Goal: Transaction & Acquisition: Book appointment/travel/reservation

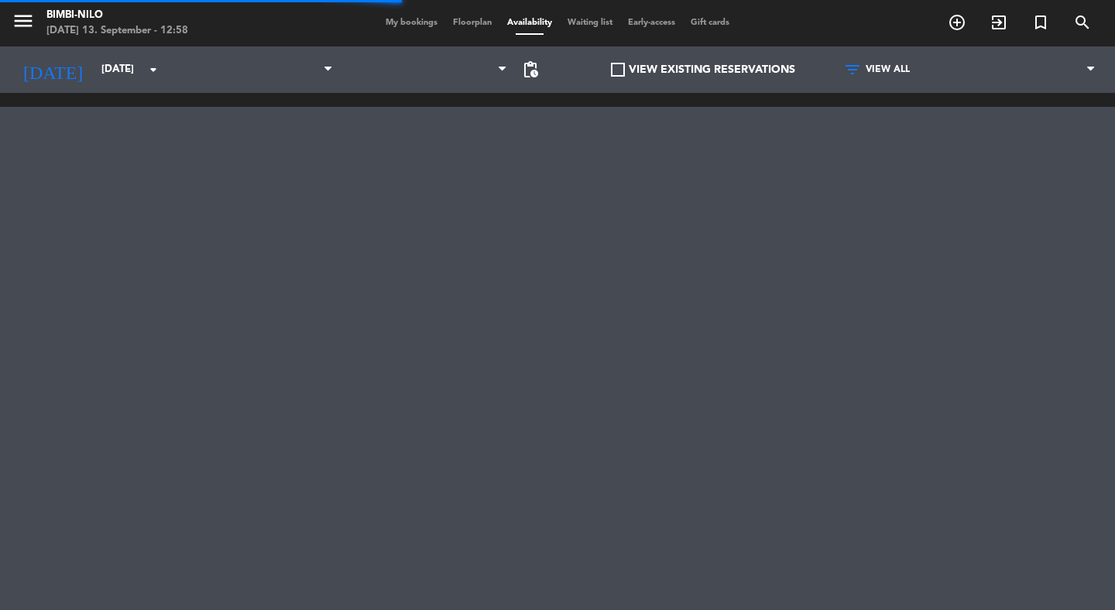
click at [388, 26] on span "My bookings" at bounding box center [411, 23] width 67 height 9
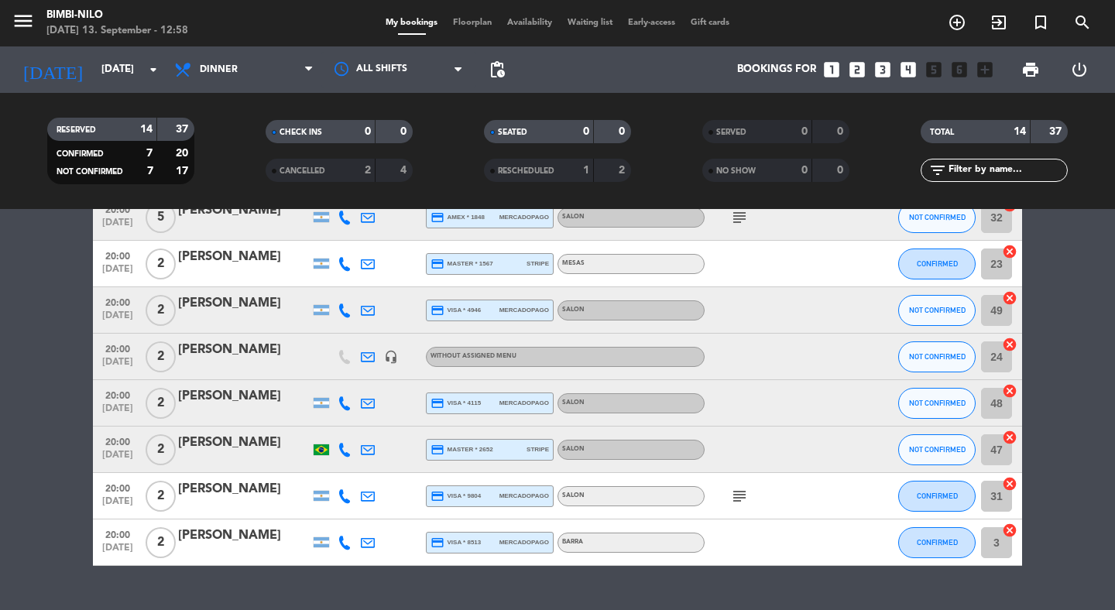
scroll to position [398, 0]
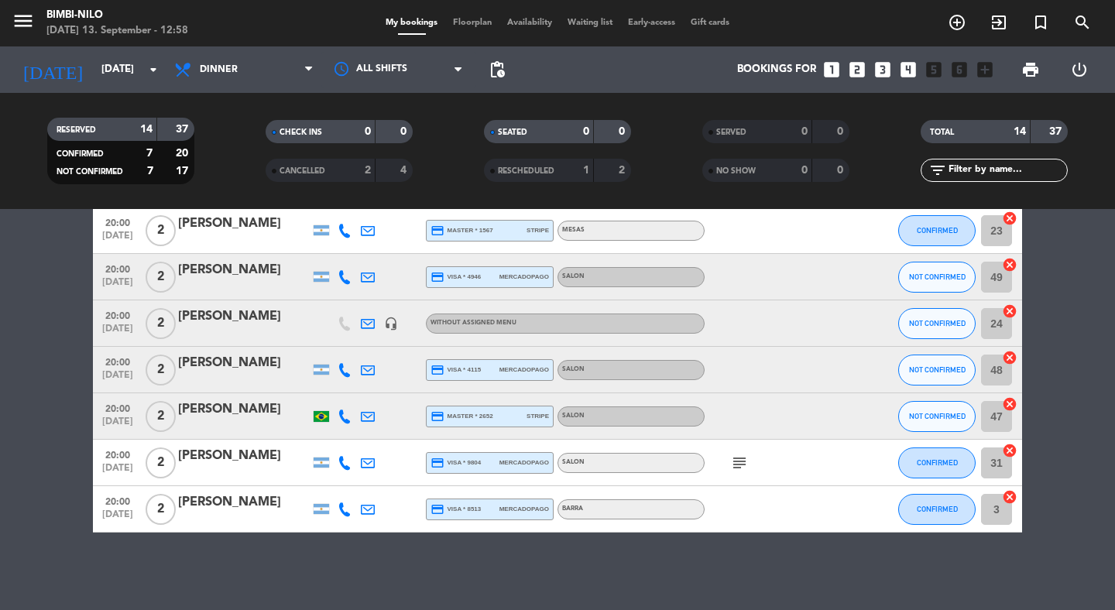
click at [849, 78] on icon "looks_two" at bounding box center [857, 70] width 20 height 20
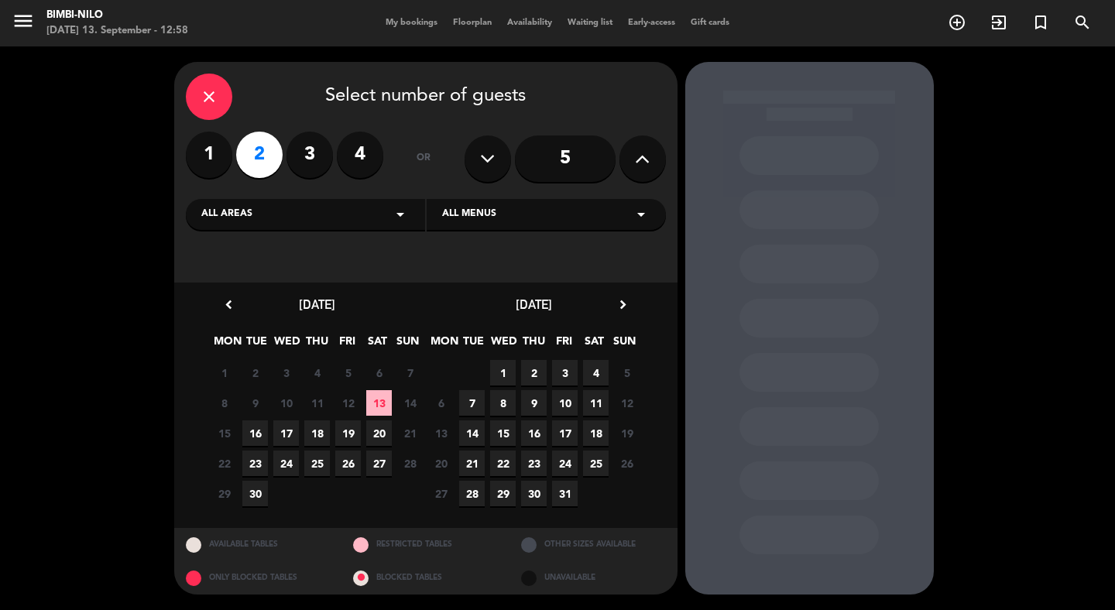
click at [378, 405] on span "13" at bounding box center [379, 403] width 26 height 26
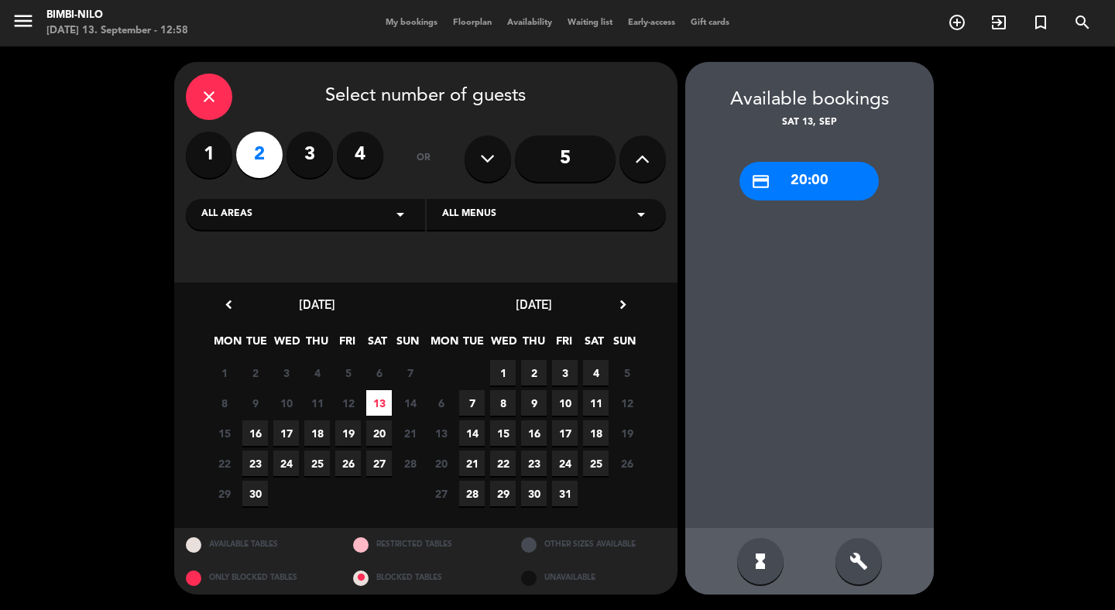
click at [813, 166] on div "credit_card 20:00" at bounding box center [808, 181] width 139 height 39
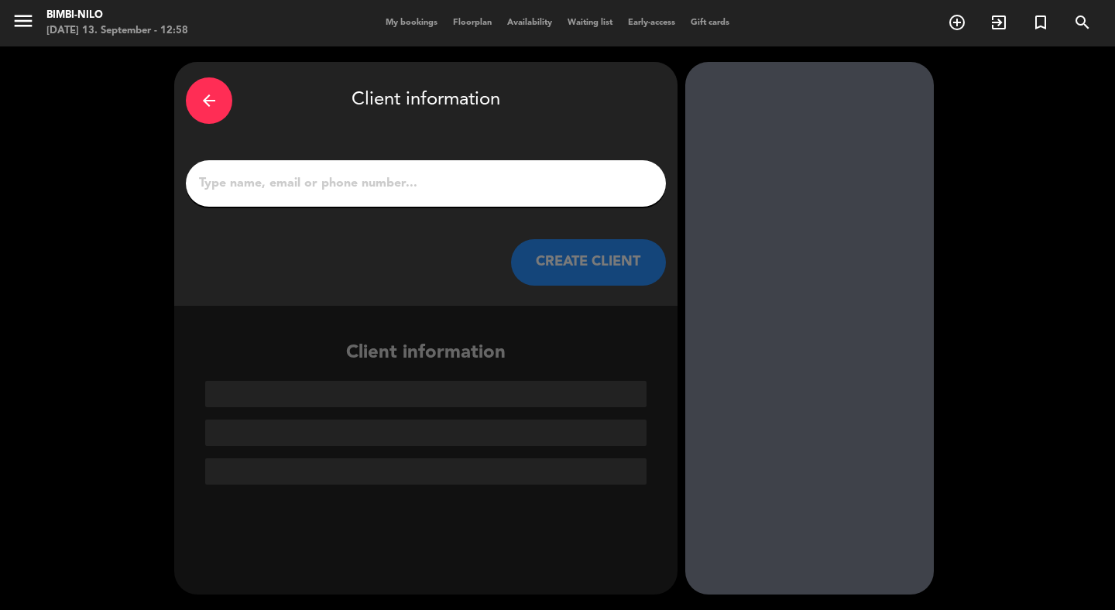
click at [550, 193] on input "1" at bounding box center [425, 184] width 457 height 22
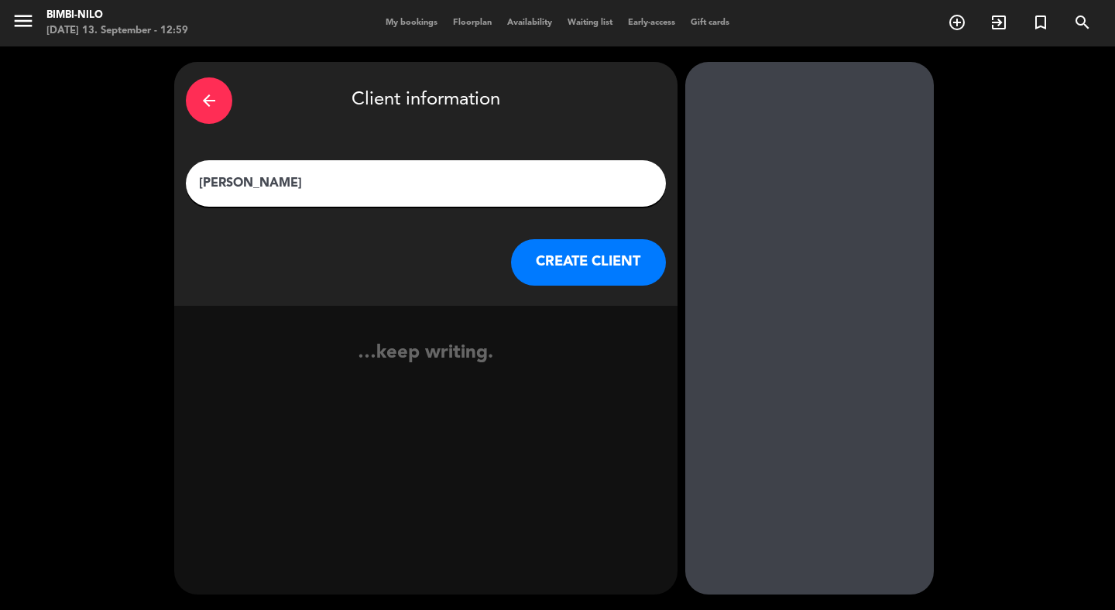
paste input "[EMAIL_ADDRESS][DOMAIN_NAME]"
type input "[PERSON_NAME]"
click at [602, 284] on button "CREATE CLIENT" at bounding box center [588, 262] width 155 height 46
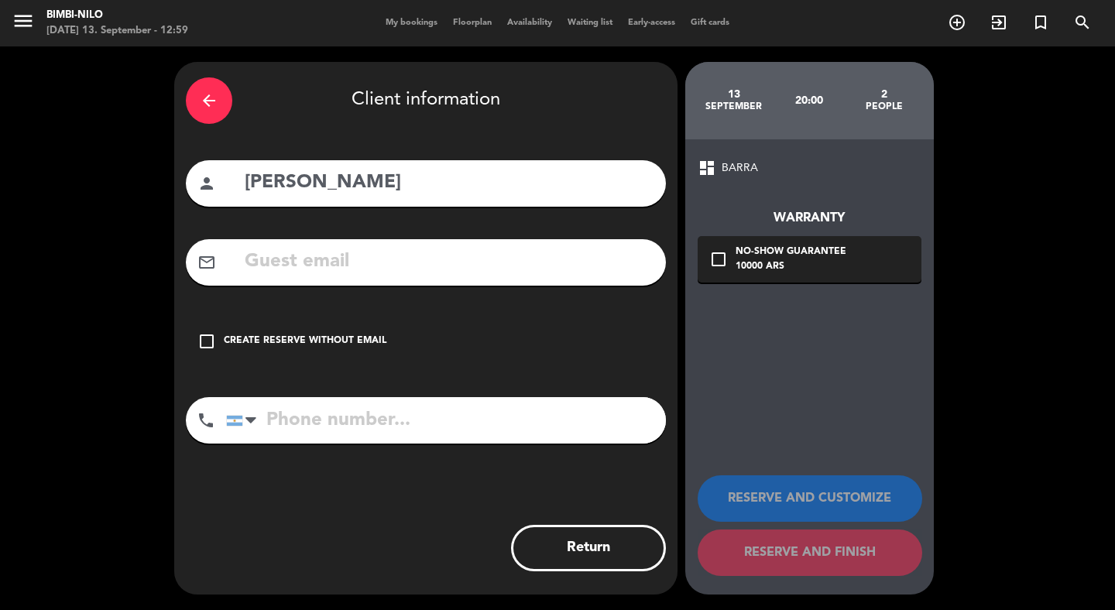
click at [529, 278] on input "text" at bounding box center [448, 262] width 411 height 32
paste input "[EMAIL_ADDRESS][DOMAIN_NAME]"
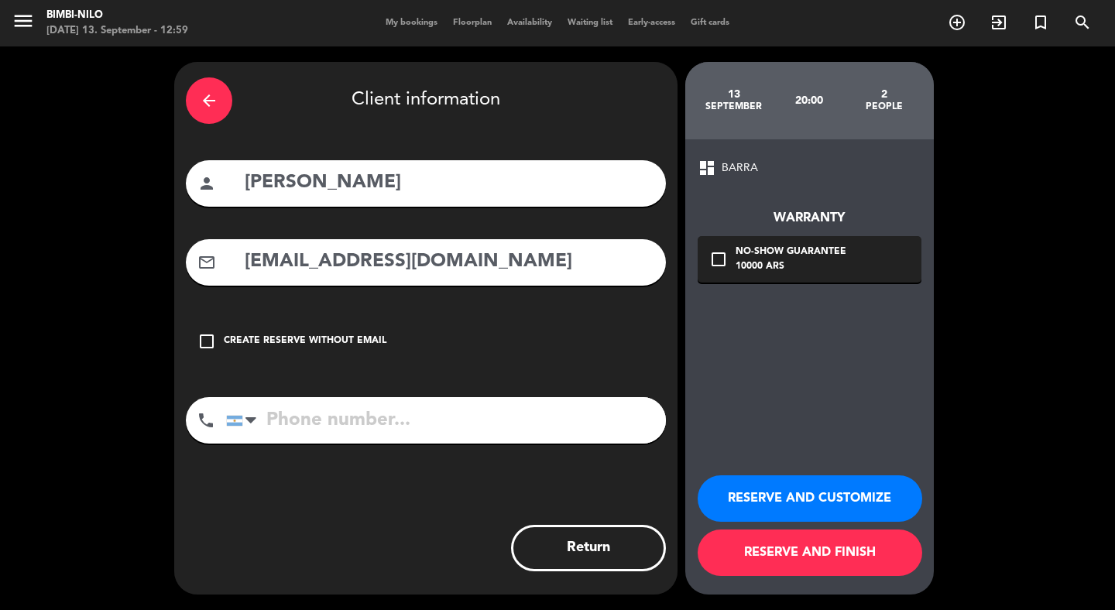
type input "[EMAIL_ADDRESS][DOMAIN_NAME]"
click at [811, 562] on button "RESERVE AND FINISH" at bounding box center [809, 552] width 224 height 46
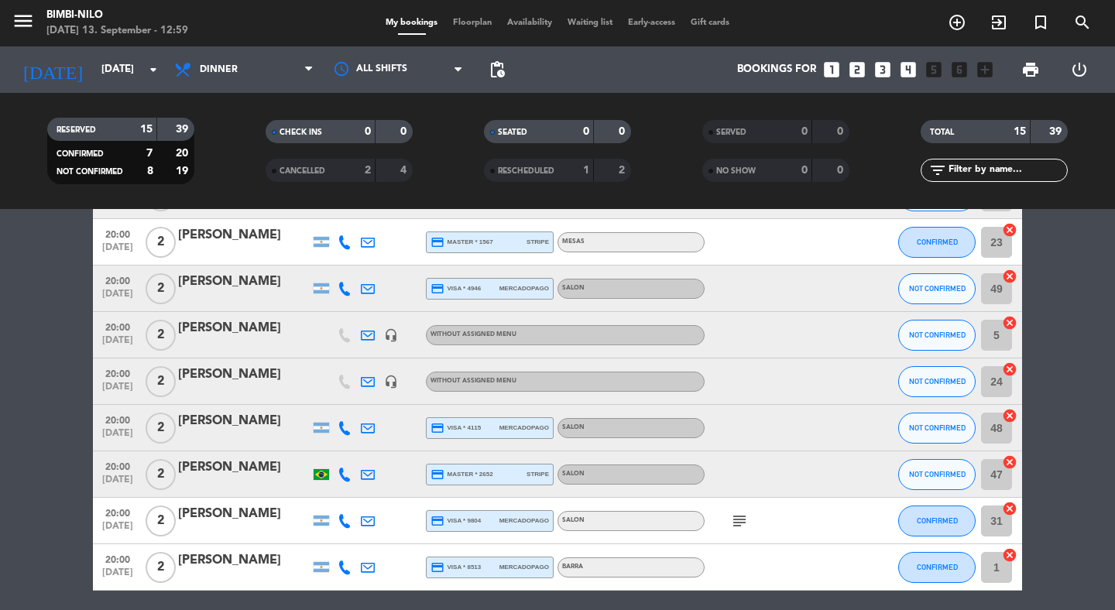
scroll to position [384, 0]
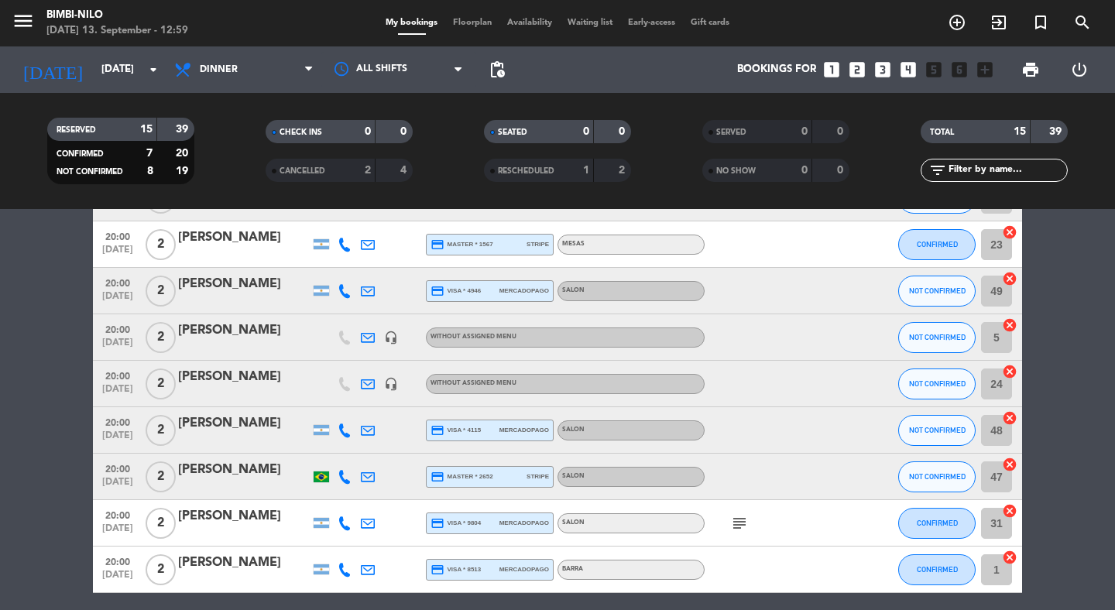
click at [635, 334] on div "Without assigned menu" at bounding box center [565, 337] width 279 height 20
click at [690, 334] on div "Without assigned menu" at bounding box center [565, 337] width 279 height 20
click at [738, 334] on div at bounding box center [773, 337] width 139 height 46
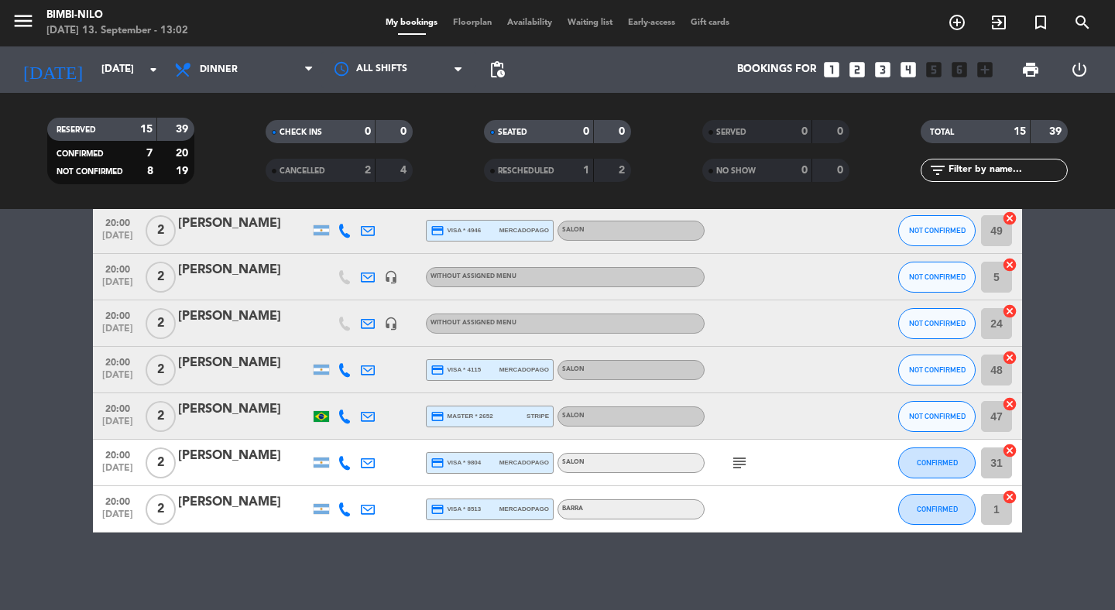
scroll to position [204, 0]
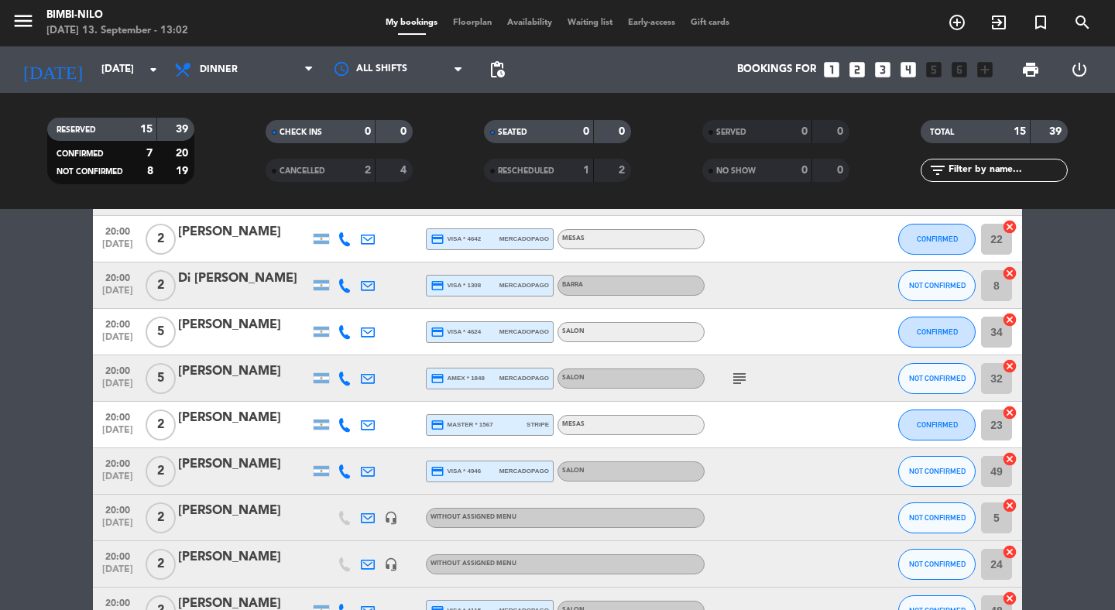
click at [258, 509] on div "[PERSON_NAME]" at bounding box center [244, 511] width 132 height 20
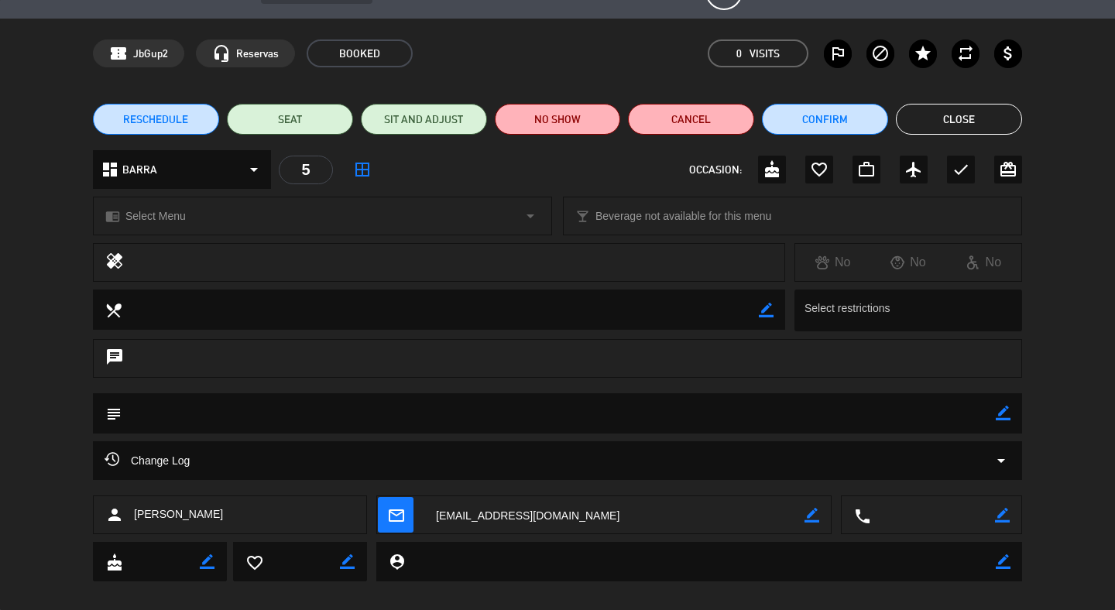
scroll to position [39, 0]
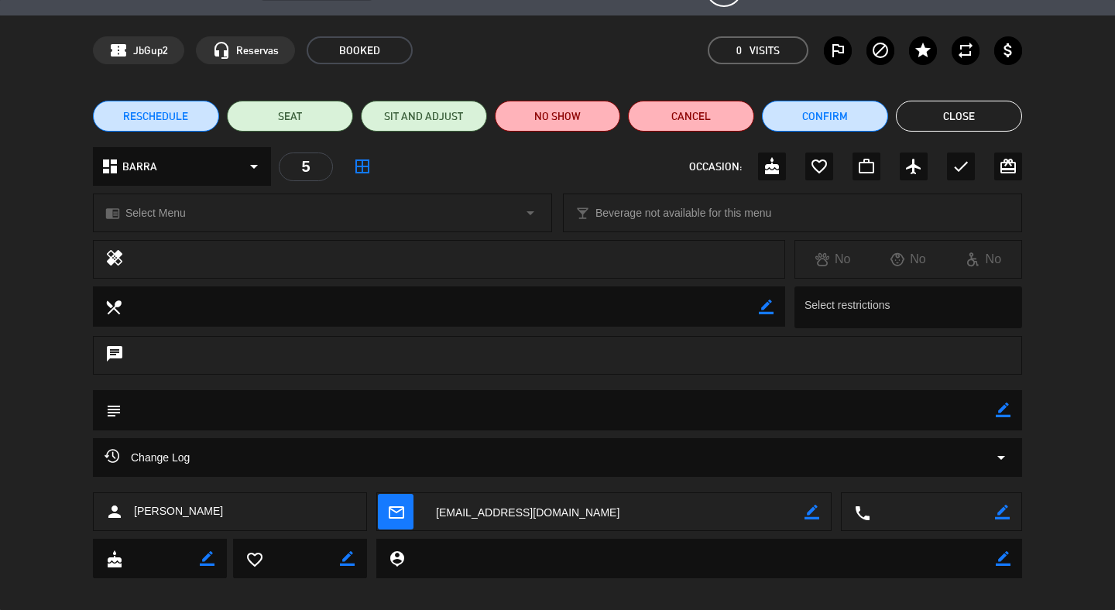
click at [114, 361] on icon "chat" at bounding box center [114, 355] width 19 height 22
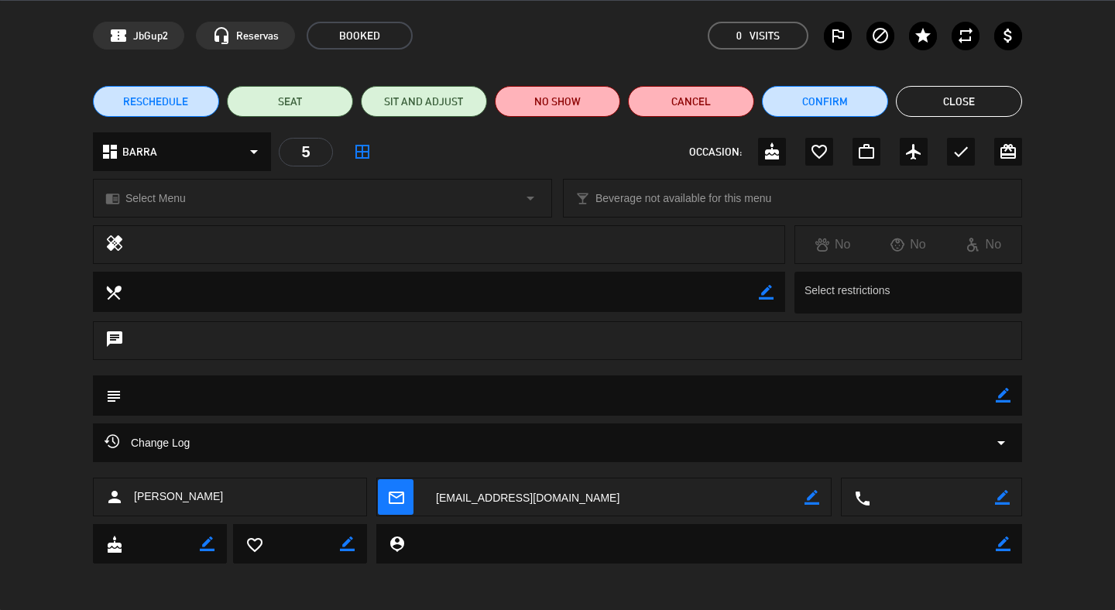
click at [1011, 399] on div "subject border_color" at bounding box center [557, 395] width 929 height 40
click at [999, 401] on icon "border_color" at bounding box center [1002, 395] width 15 height 15
click at [1005, 406] on div at bounding box center [1002, 395] width 15 height 40
click at [818, 399] on textarea at bounding box center [559, 394] width 874 height 39
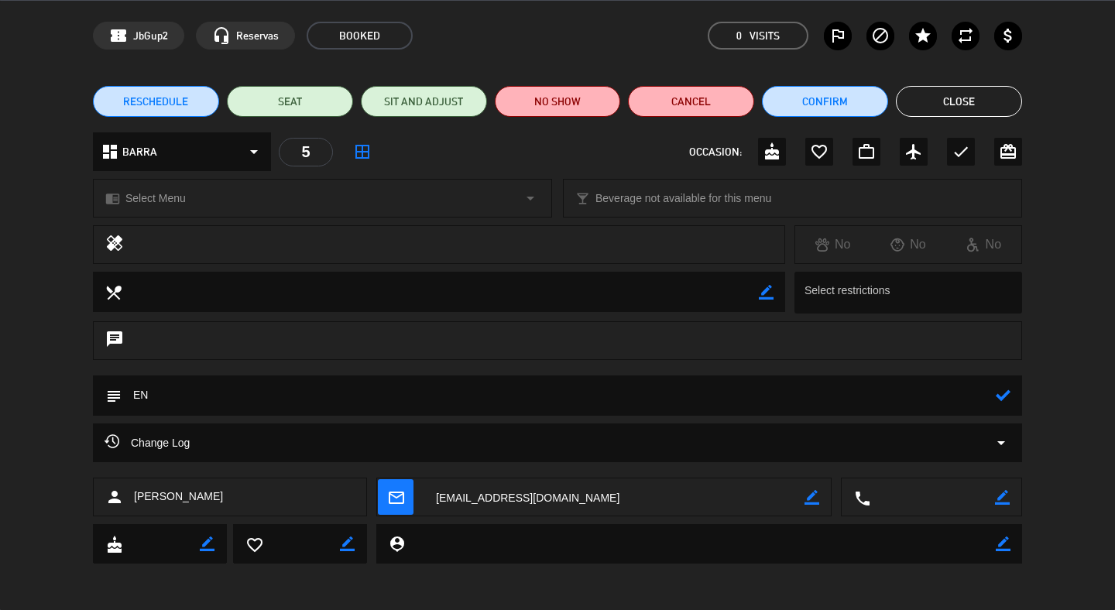
type textarea "E"
type textarea "En los sillones"
click at [1005, 394] on icon at bounding box center [1002, 395] width 15 height 15
click at [967, 108] on button "Close" at bounding box center [959, 101] width 126 height 31
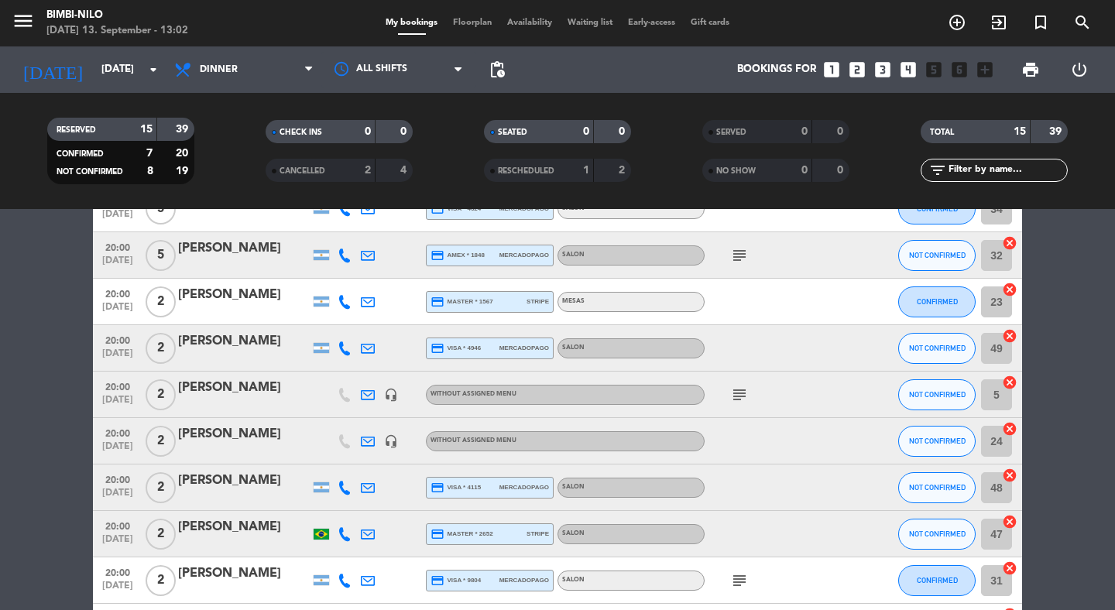
scroll to position [0, 0]
